Goal: Task Accomplishment & Management: Complete application form

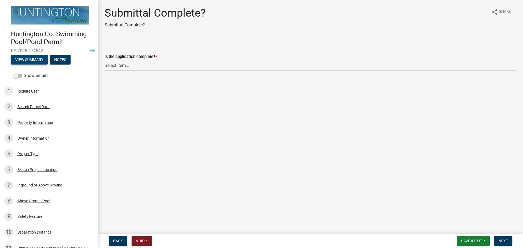
click at [32, 55] on button "View Summary" at bounding box center [29, 60] width 37 height 10
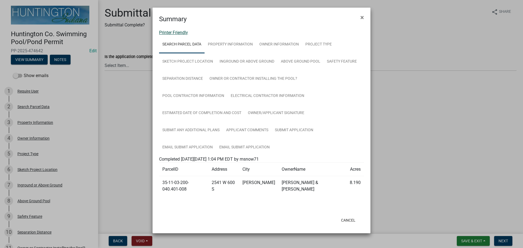
click at [180, 30] on link "Printer Friendly" at bounding box center [173, 32] width 29 height 5
click at [360, 16] on button "×" at bounding box center [362, 17] width 12 height 15
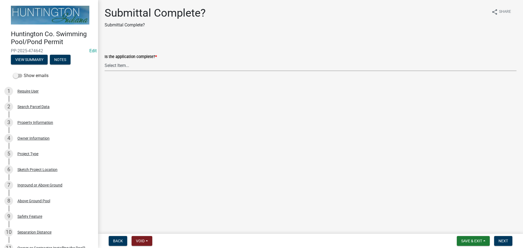
click at [117, 64] on select "Select Item... Yes No" at bounding box center [311, 65] width 412 height 11
click at [118, 63] on select "Select Item... Yes No" at bounding box center [311, 65] width 412 height 11
click at [105, 60] on select "Select Item... Yes No" at bounding box center [311, 65] width 412 height 11
select select "82876330-a9a1-46b6-a12c-eaafc461272a"
click at [506, 242] on span "Next" at bounding box center [503, 241] width 10 height 4
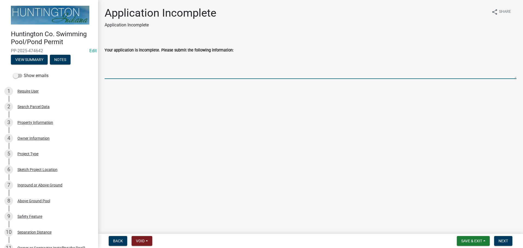
click at [139, 58] on textarea "Your application is incomplete. Please submit the following information:" at bounding box center [311, 66] width 412 height 26
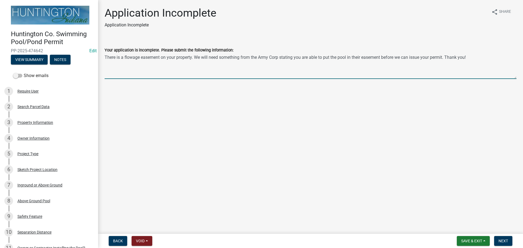
click at [447, 58] on textarea "There is a flowage easement on your property. We will need something from the A…" at bounding box center [311, 66] width 412 height 26
type textarea "There is a flowage easement on your property. We will need something from the A…"
click at [504, 241] on span "Next" at bounding box center [503, 241] width 10 height 4
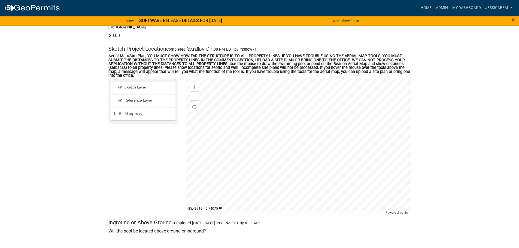
scroll to position [436, 0]
click at [194, 84] on div "Zoom in" at bounding box center [194, 86] width 9 height 9
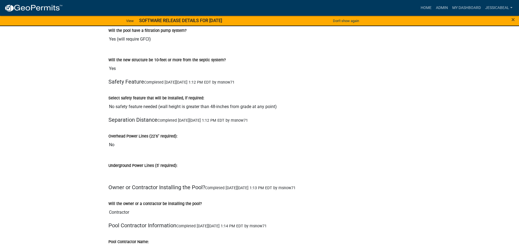
scroll to position [790, 0]
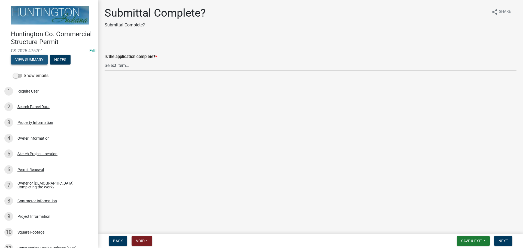
click at [43, 63] on button "View Summary" at bounding box center [29, 60] width 37 height 10
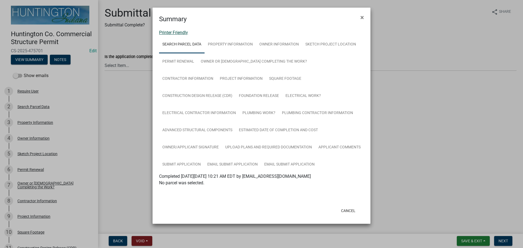
click at [172, 33] on link "Printer Friendly" at bounding box center [173, 32] width 29 height 5
click at [365, 16] on button "×" at bounding box center [362, 17] width 12 height 15
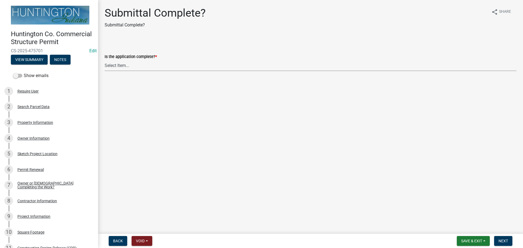
click at [113, 69] on select "Select Item... Yes No" at bounding box center [311, 65] width 412 height 11
click at [105, 60] on select "Select Item... Yes No" at bounding box center [311, 65] width 412 height 11
select select "f2e6e5d0-b5b1-4e9f-9b63-c452bc426c7e"
click at [502, 239] on span "Next" at bounding box center [503, 241] width 10 height 4
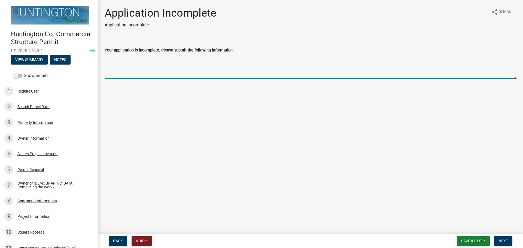
click at [121, 61] on textarea "Your application is incomplete. Please submit the following information:" at bounding box center [311, 66] width 412 height 26
type textarea "We will need a copy of the CDR and a floodplain permit completed before we are …"
drag, startPoint x: 507, startPoint y: 238, endPoint x: 509, endPoint y: 233, distance: 5.9
click at [509, 233] on wm-app "Huntington Co. Commercial Structure Permit CS-2025-475701 Edit View Summary Not…" at bounding box center [261, 124] width 523 height 248
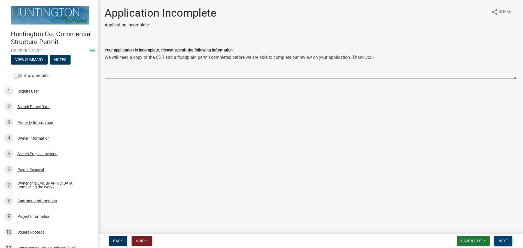
click at [507, 240] on span "Next" at bounding box center [503, 241] width 10 height 4
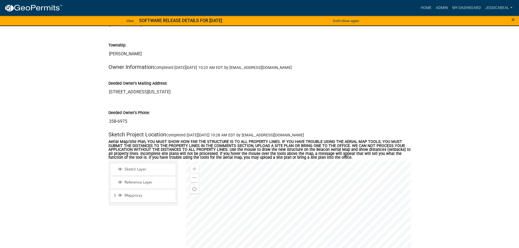
scroll to position [272, 0]
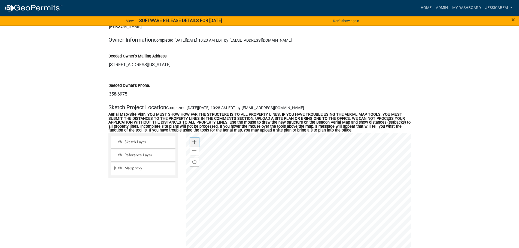
click at [193, 140] on span at bounding box center [194, 142] width 4 height 4
click at [261, 215] on div at bounding box center [298, 201] width 225 height 136
click at [196, 148] on span at bounding box center [194, 150] width 4 height 4
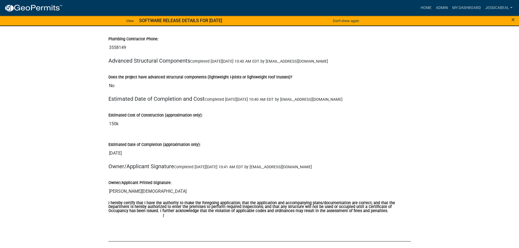
scroll to position [1797, 0]
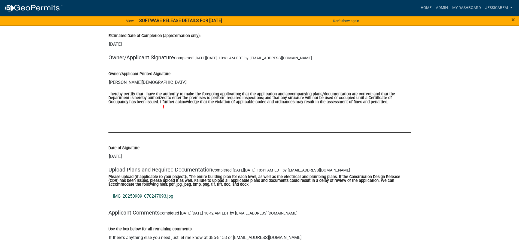
click at [151, 190] on link "IMG_20250909_070247093.jpg" at bounding box center [259, 196] width 302 height 13
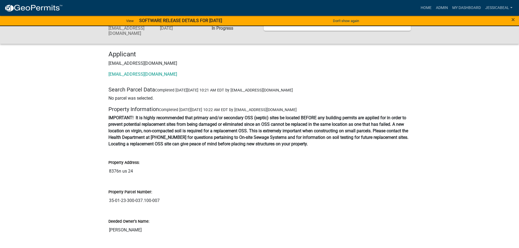
scroll to position [0, 0]
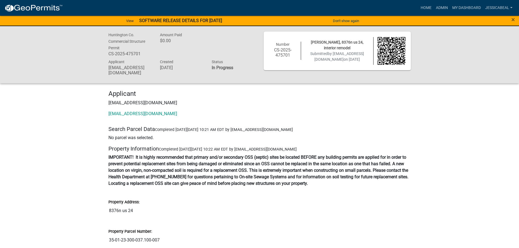
drag, startPoint x: 123, startPoint y: 108, endPoint x: 100, endPoint y: 89, distance: 29.6
click at [123, 111] on link "[EMAIL_ADDRESS][DOMAIN_NAME]" at bounding box center [142, 113] width 69 height 5
